Goal: Contribute content: Contribute content

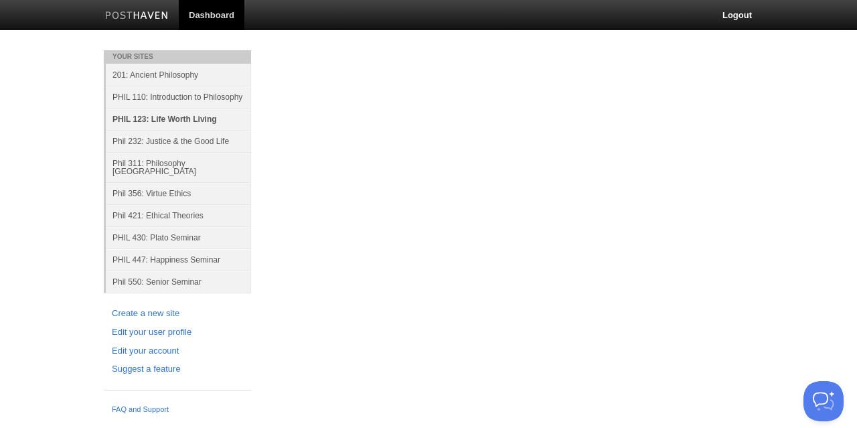
click at [170, 117] on link "PHIL 123: Life Worth Living" at bounding box center [178, 119] width 145 height 22
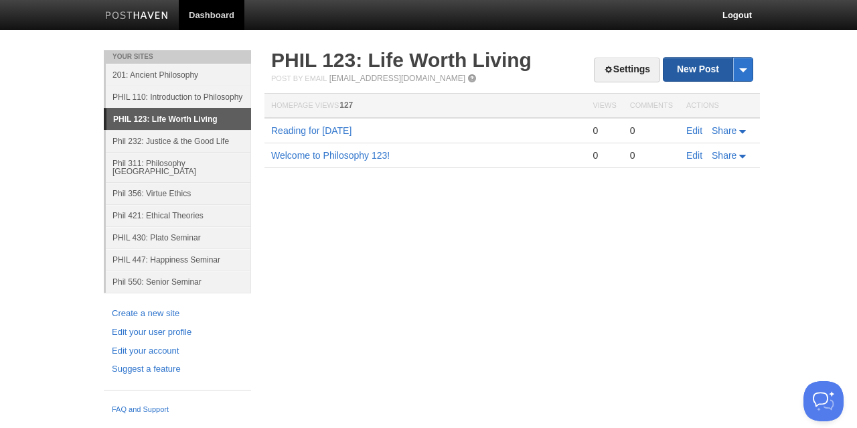
click at [682, 74] on link "New Post" at bounding box center [708, 69] width 89 height 23
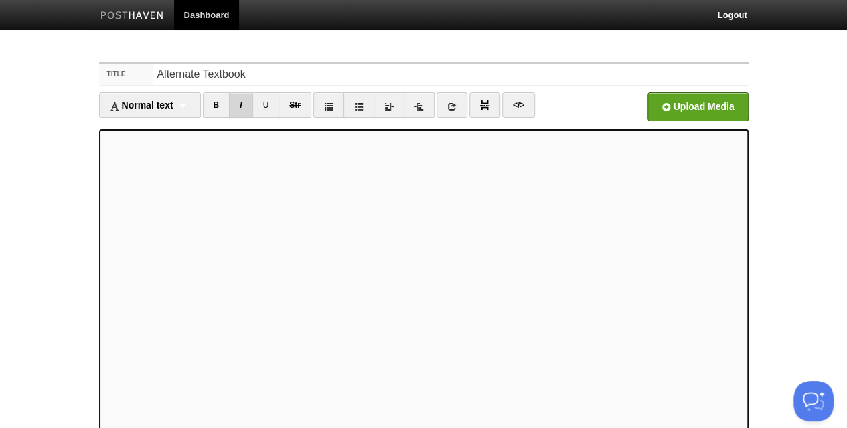
click at [242, 96] on link "I" at bounding box center [240, 104] width 23 height 25
click at [215, 96] on link "B" at bounding box center [216, 104] width 27 height 25
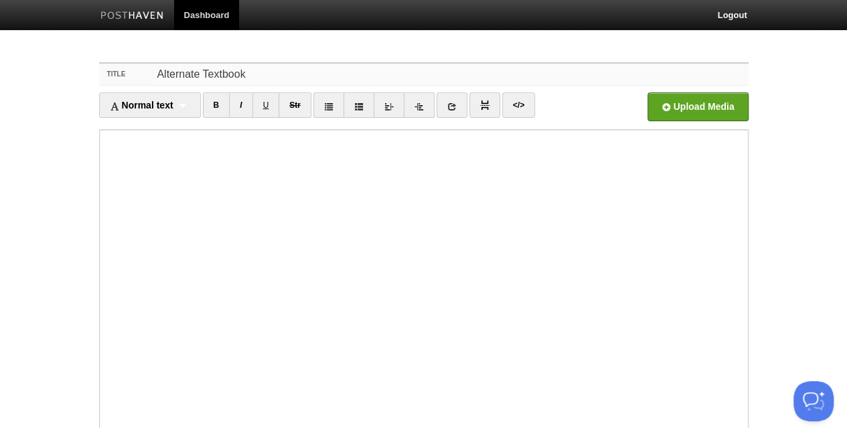
drag, startPoint x: 245, startPoint y: 73, endPoint x: 84, endPoint y: 76, distance: 160.8
click at [128, 70] on div "Title Alternate Textbook" at bounding box center [424, 75] width 650 height 22
type input "Textbook Change"
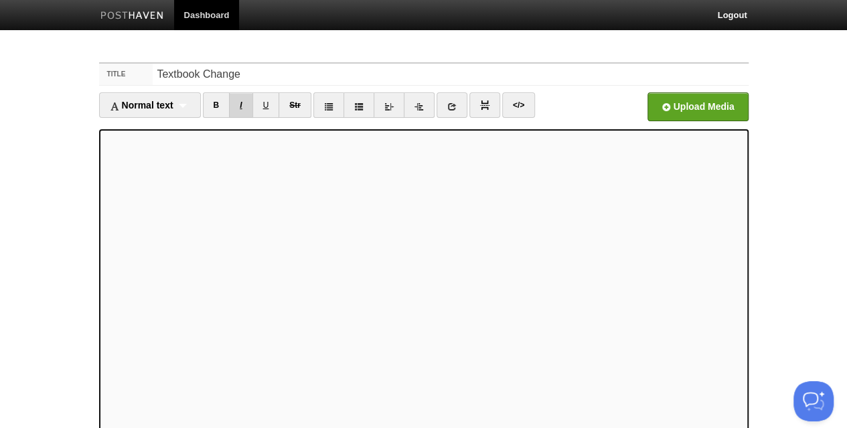
click at [243, 102] on link "I" at bounding box center [240, 104] width 23 height 25
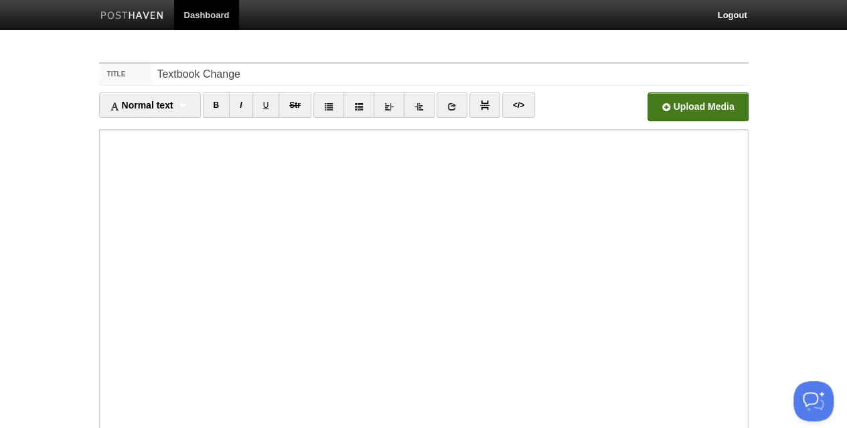
click at [676, 105] on input "file" at bounding box center [293, 110] width 1014 height 68
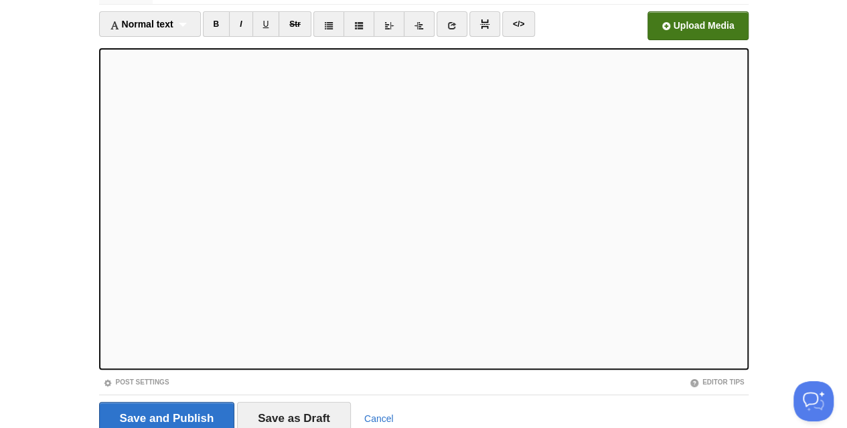
scroll to position [88, 0]
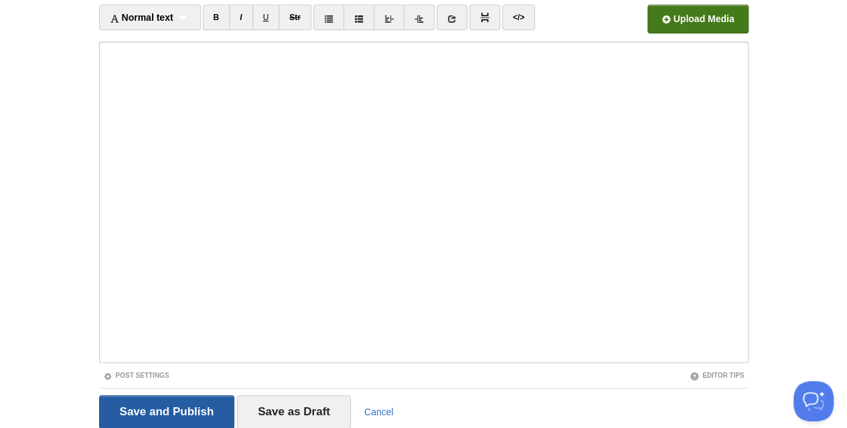
click at [163, 407] on input "Save and Publish" at bounding box center [167, 411] width 136 height 33
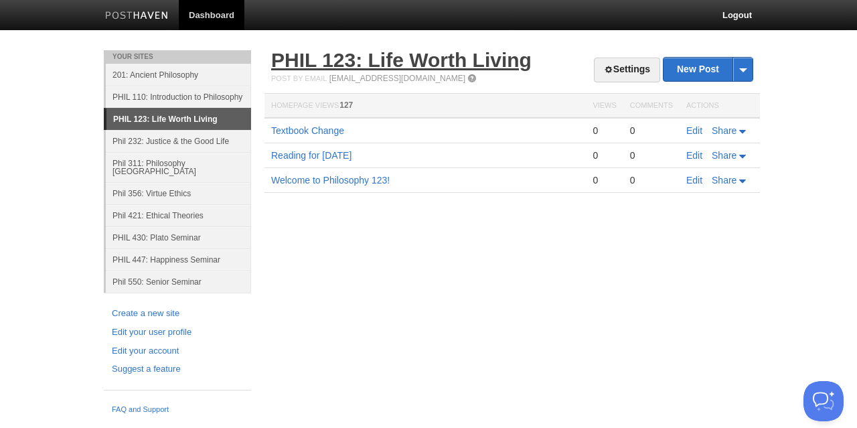
click at [415, 61] on link "PHIL 123: Life Worth Living" at bounding box center [401, 60] width 261 height 22
click at [699, 131] on link "Edit" at bounding box center [694, 130] width 16 height 11
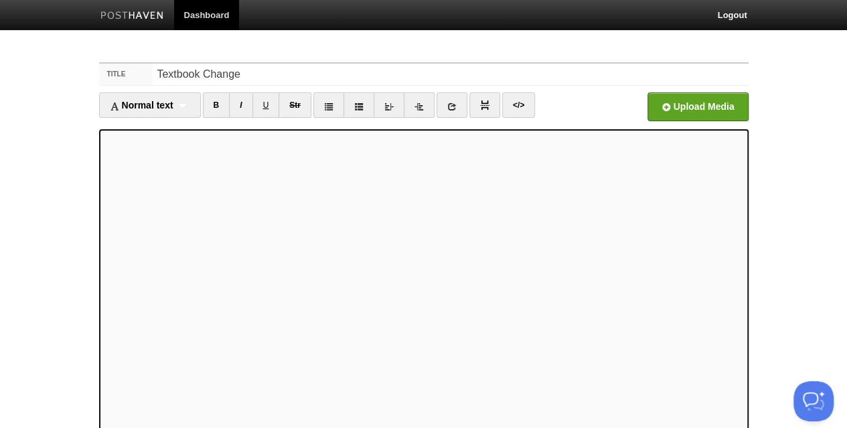
scroll to position [134, 0]
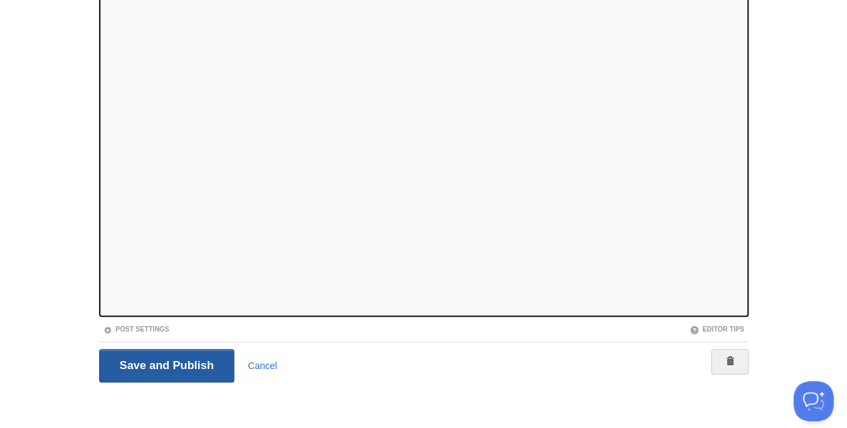
click at [196, 364] on input "Save and Publish" at bounding box center [167, 365] width 136 height 33
